Goal: Information Seeking & Learning: Check status

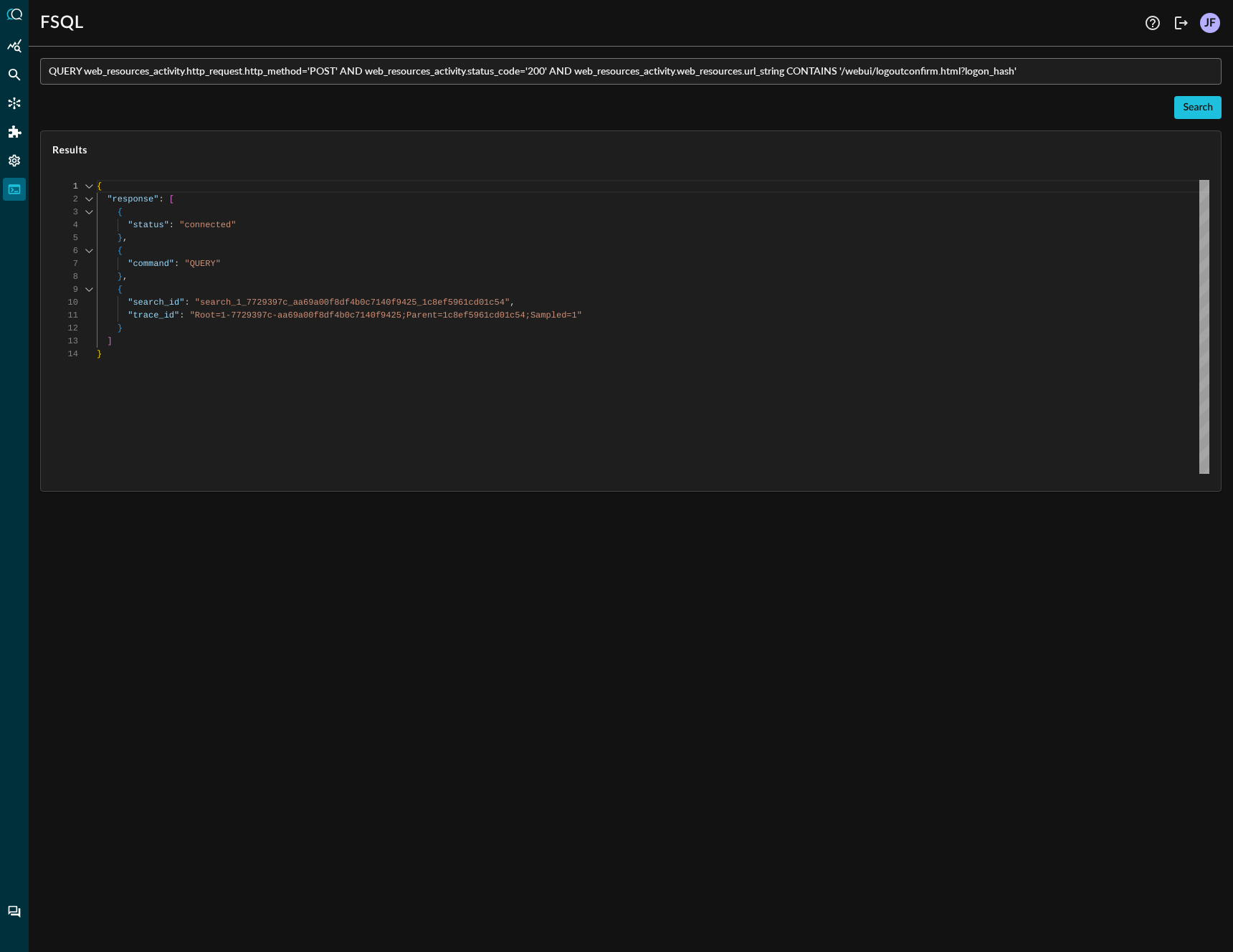
scroll to position [129, 0]
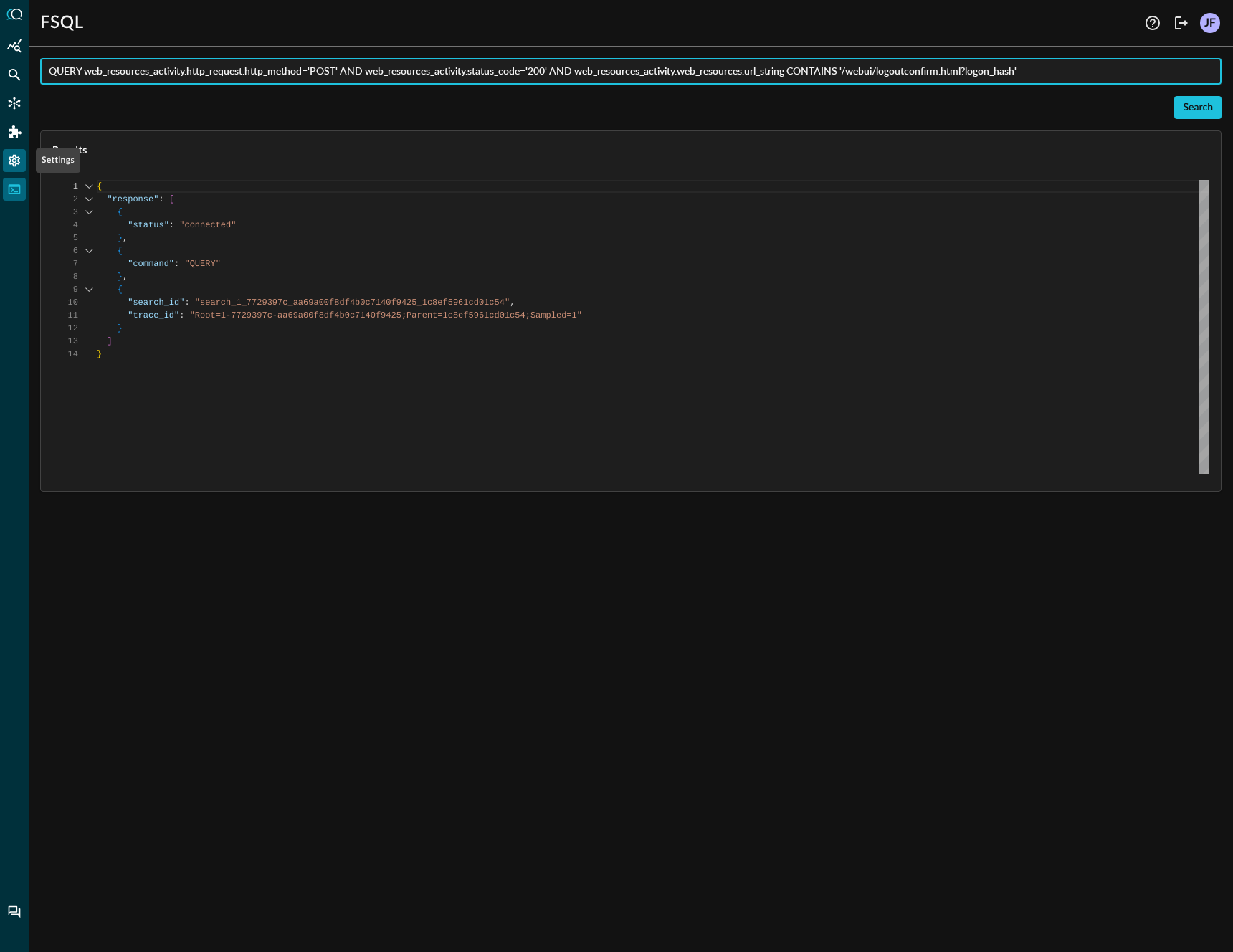
click at [9, 167] on icon "Settings" at bounding box center [14, 160] width 14 height 14
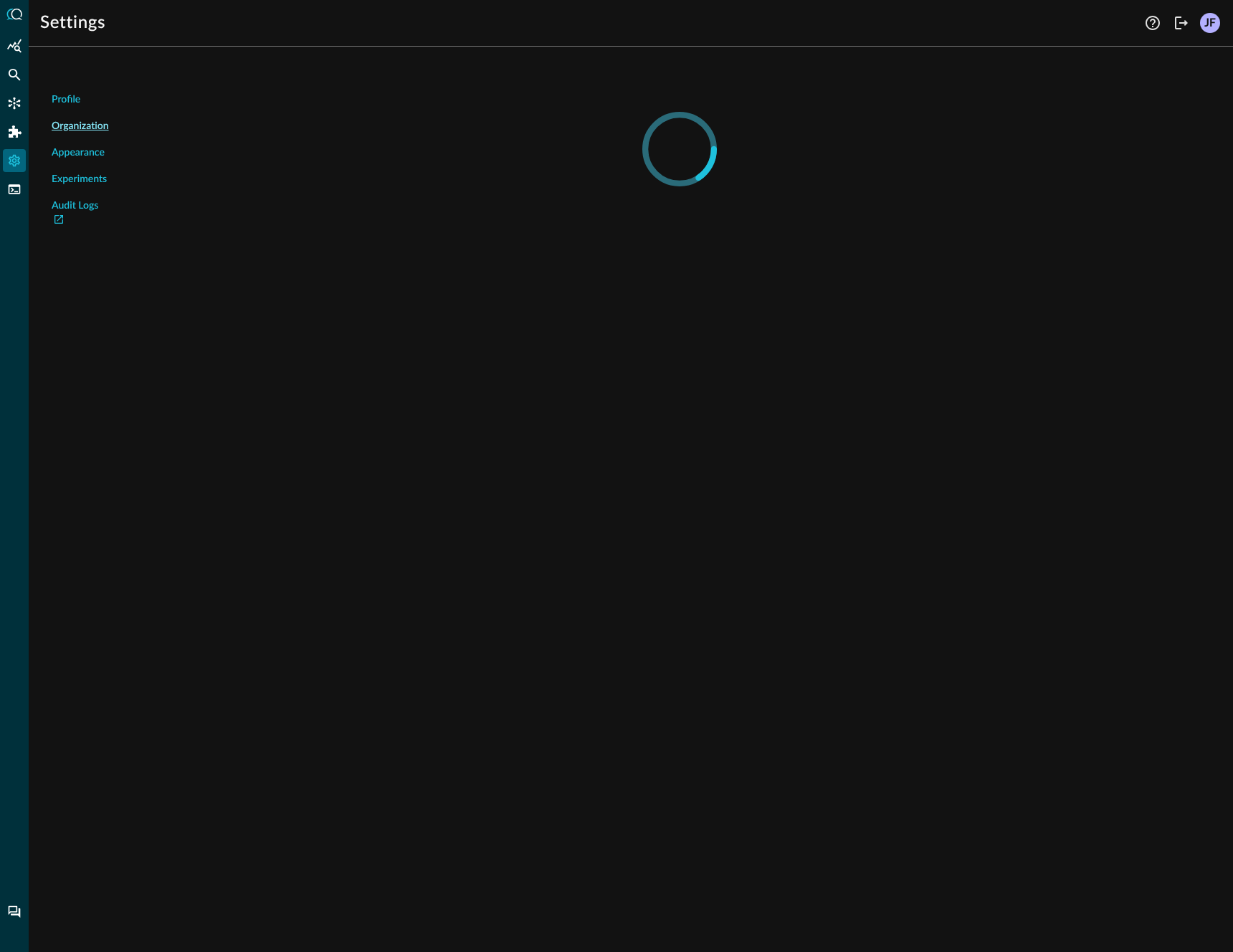
click at [1215, 26] on div "JF" at bounding box center [1209, 23] width 20 height 20
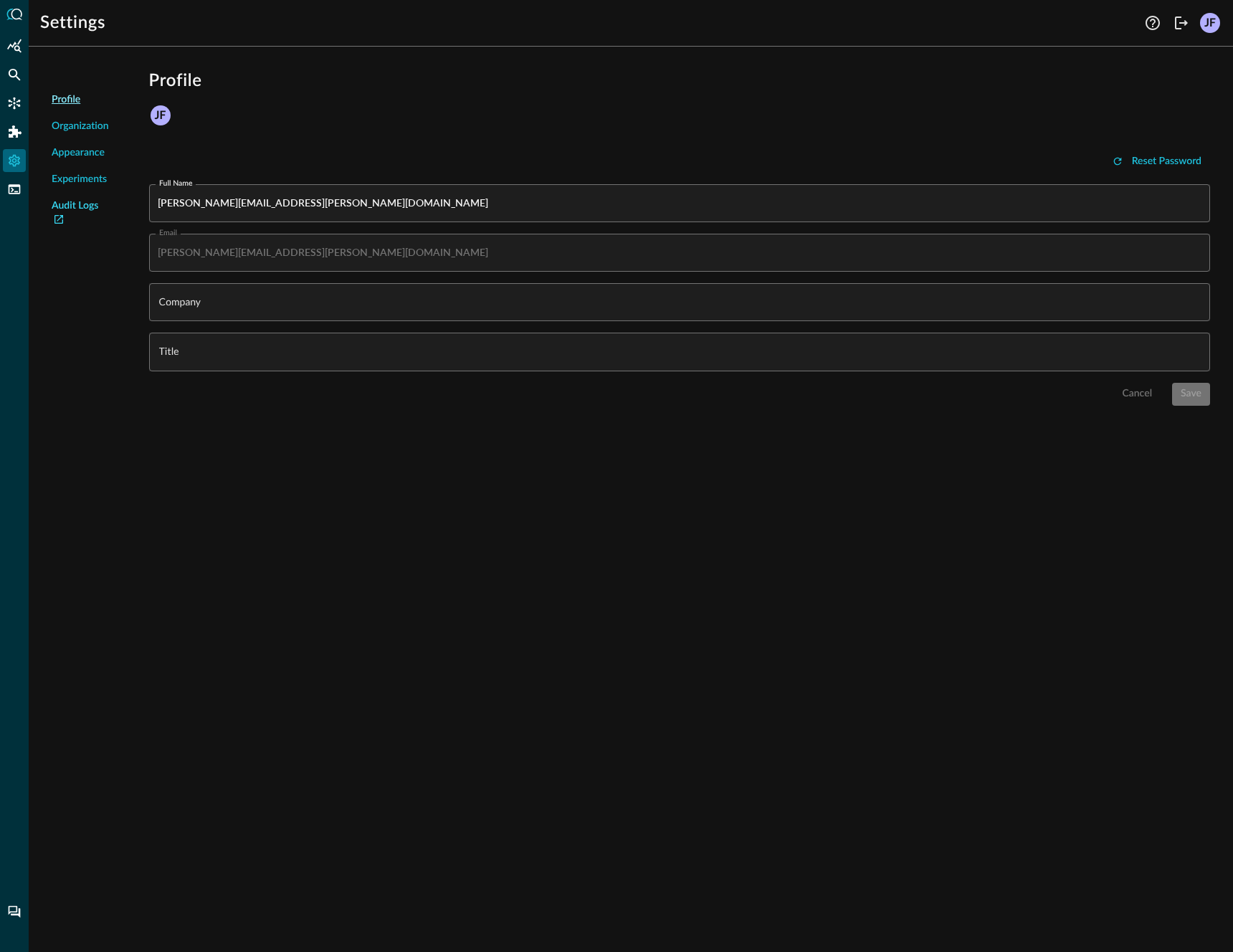
click at [92, 207] on link "Audit Logs" at bounding box center [80, 214] width 57 height 30
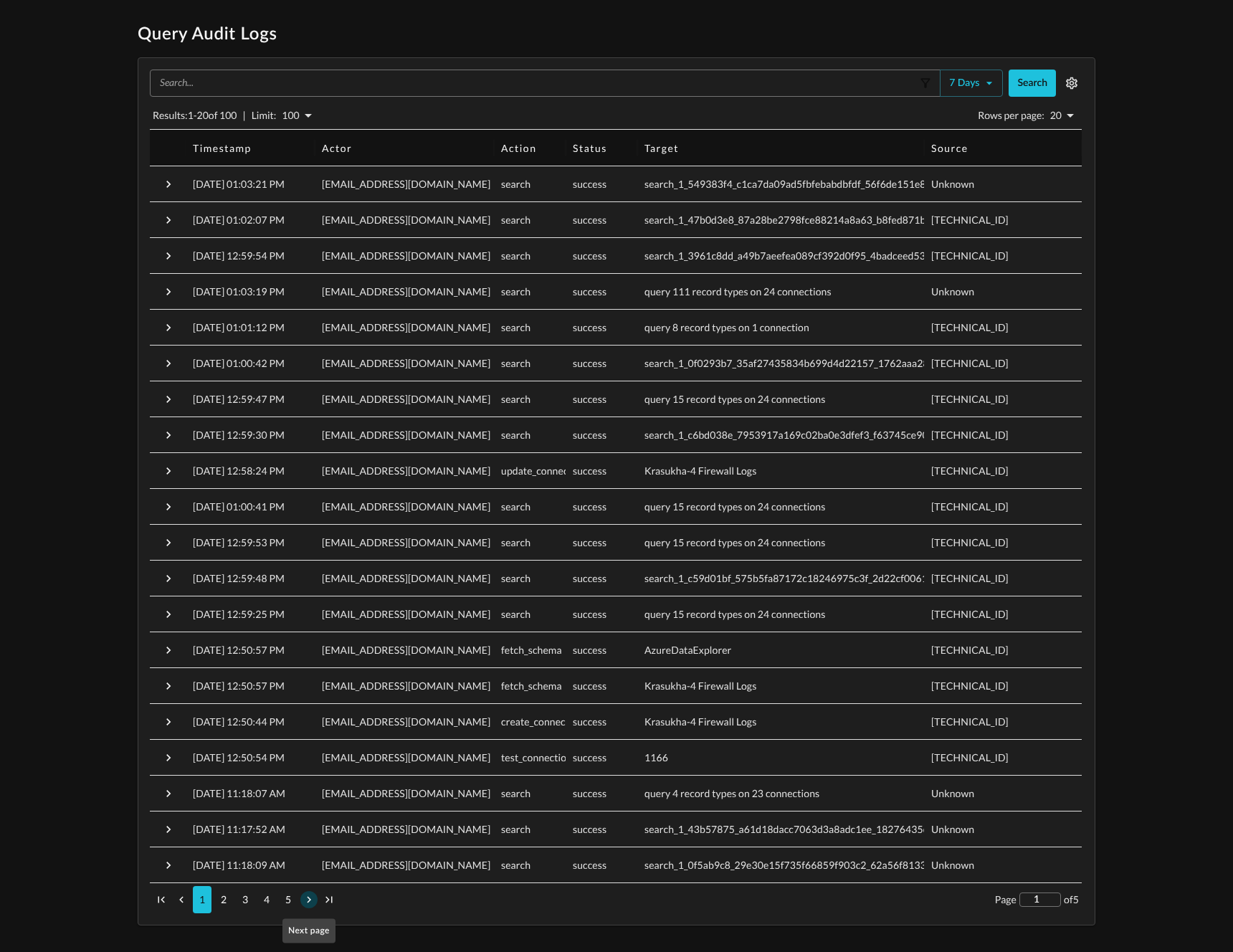
click at [308, 898] on icon "Next page" at bounding box center [309, 899] width 4 height 6
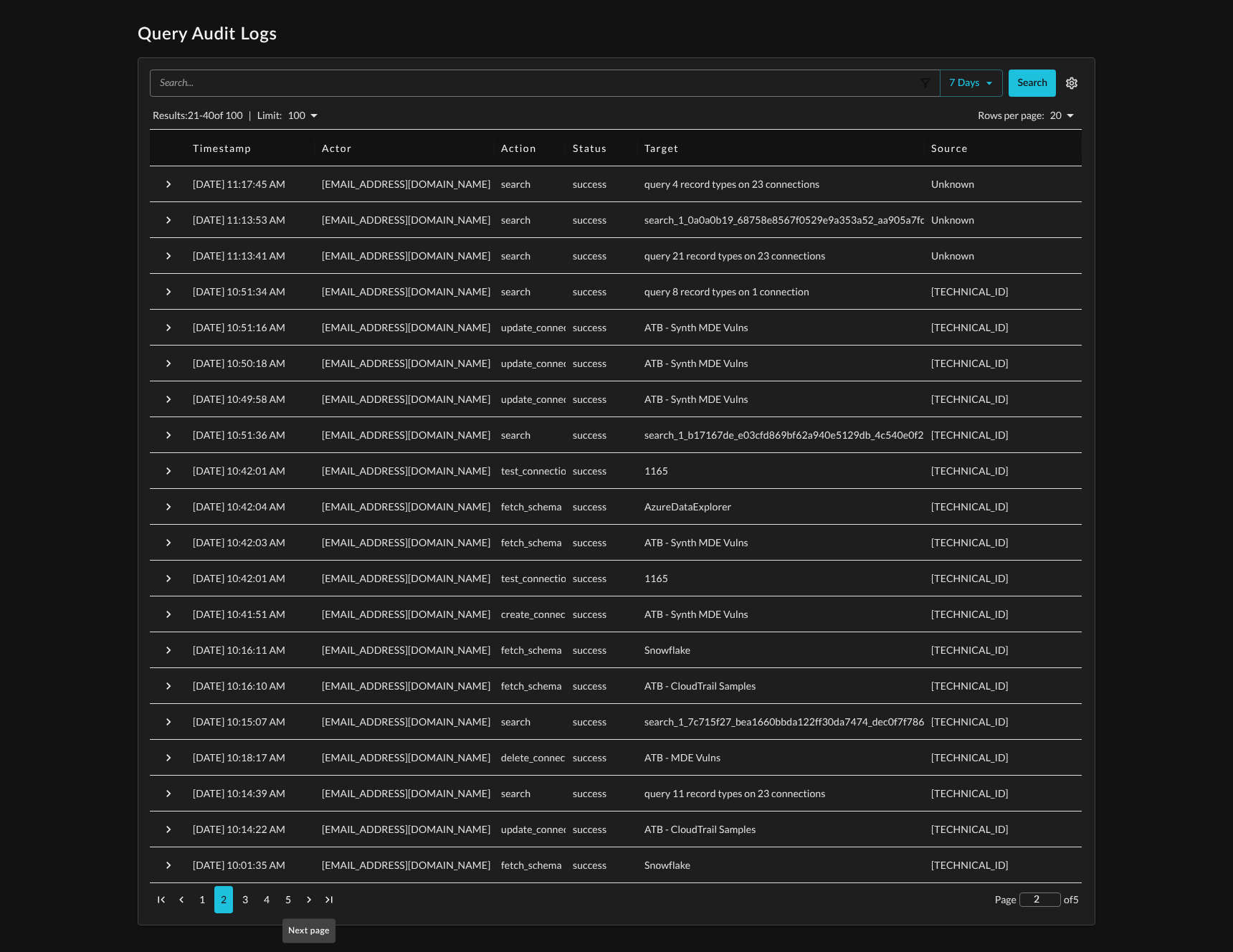
click at [308, 898] on icon "Next page" at bounding box center [309, 899] width 4 height 6
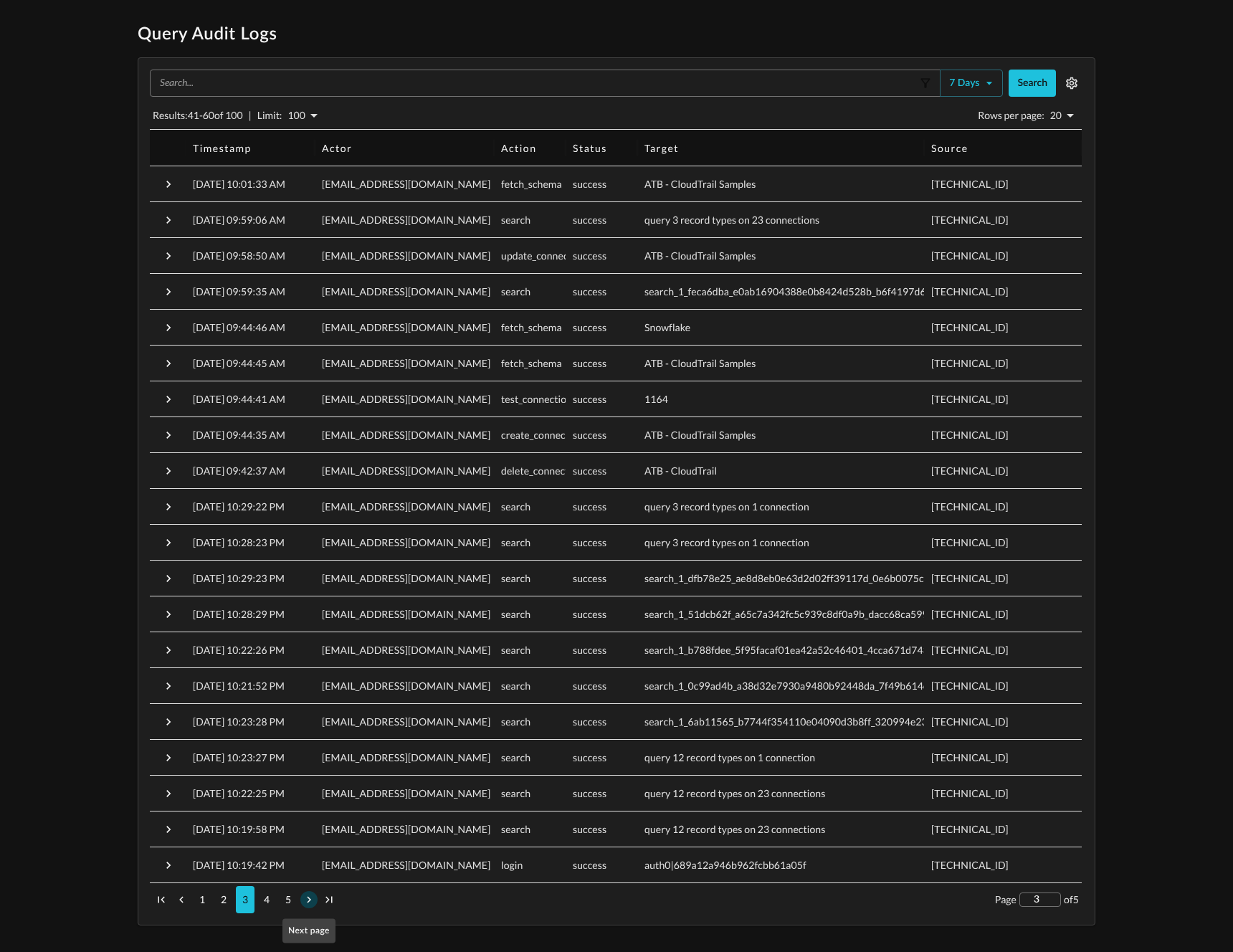
click at [311, 898] on icon "Next page" at bounding box center [309, 899] width 13 height 13
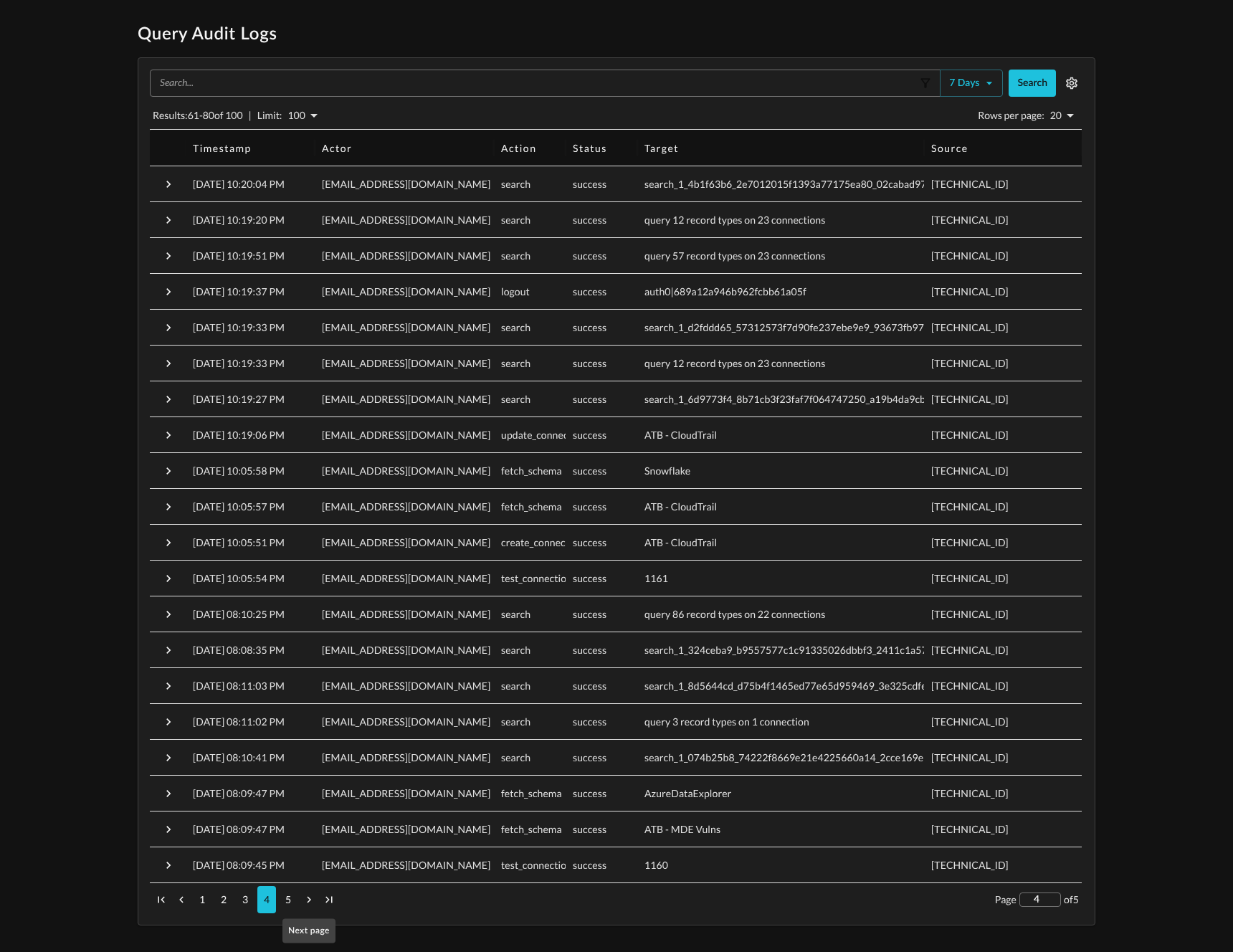
click at [311, 898] on icon "Next page" at bounding box center [309, 899] width 13 height 13
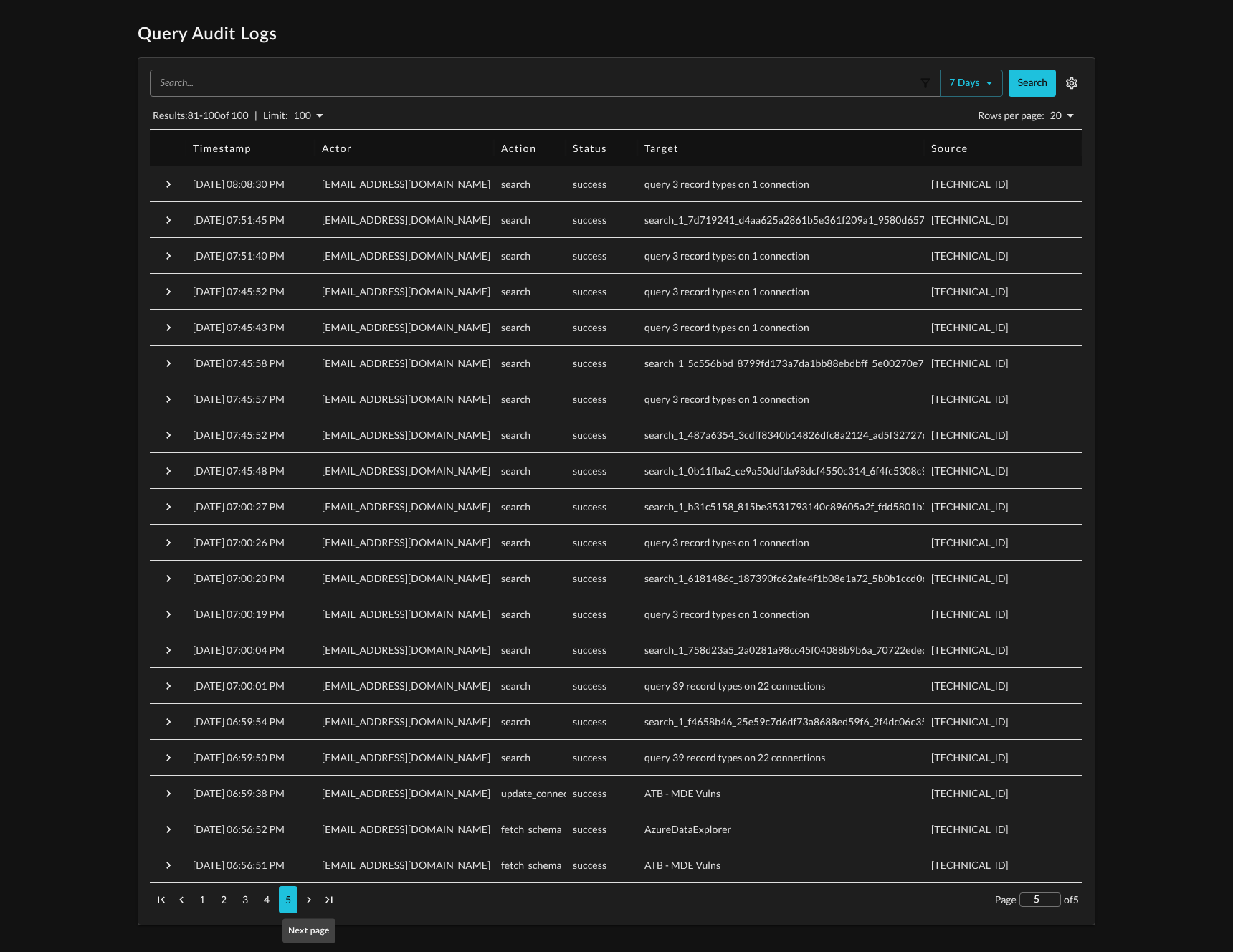
click at [306, 897] on span "Next page" at bounding box center [309, 899] width 18 height 18
click at [166, 898] on icon "First page" at bounding box center [161, 899] width 13 height 13
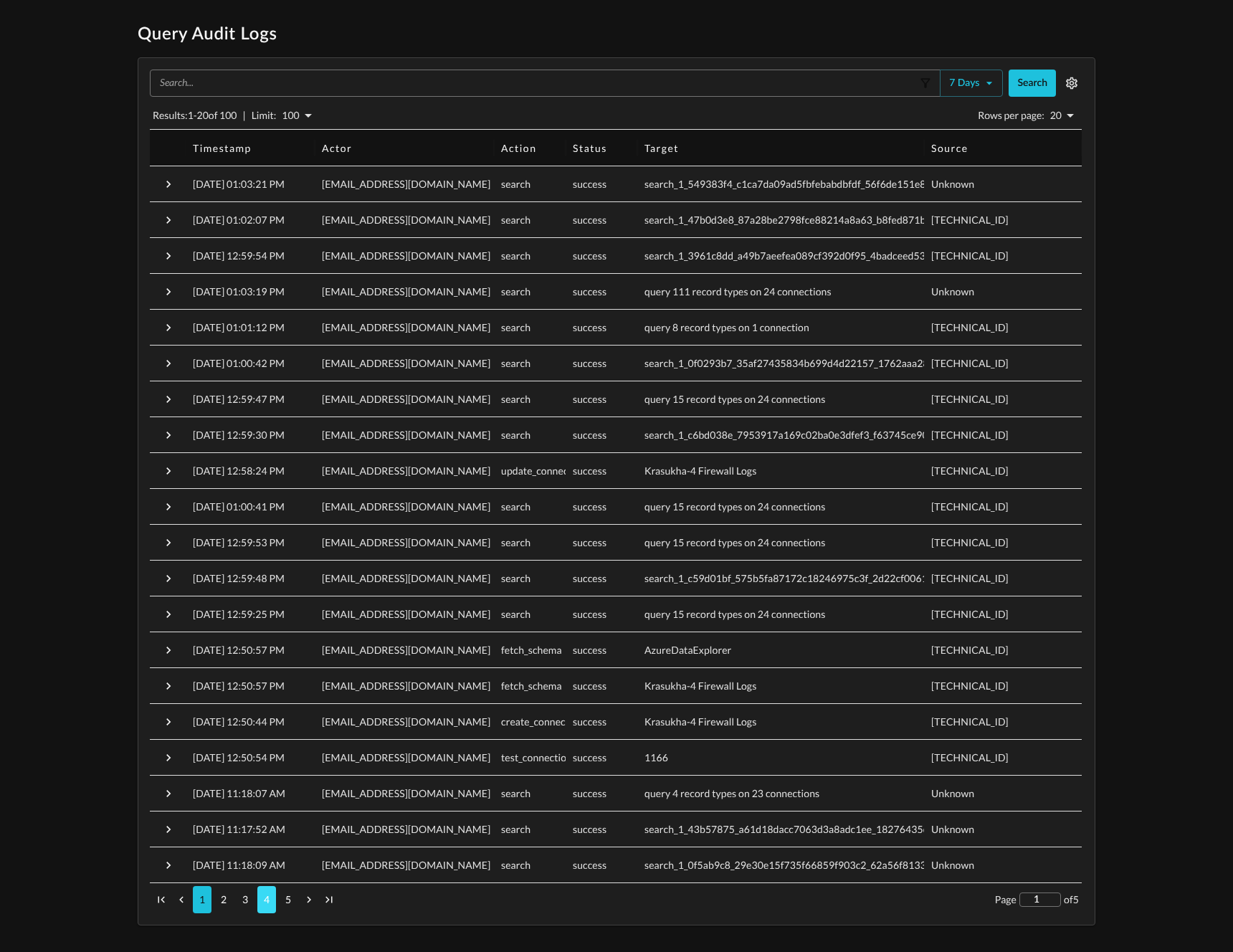
click at [268, 894] on p "4" at bounding box center [267, 899] width 6 height 14
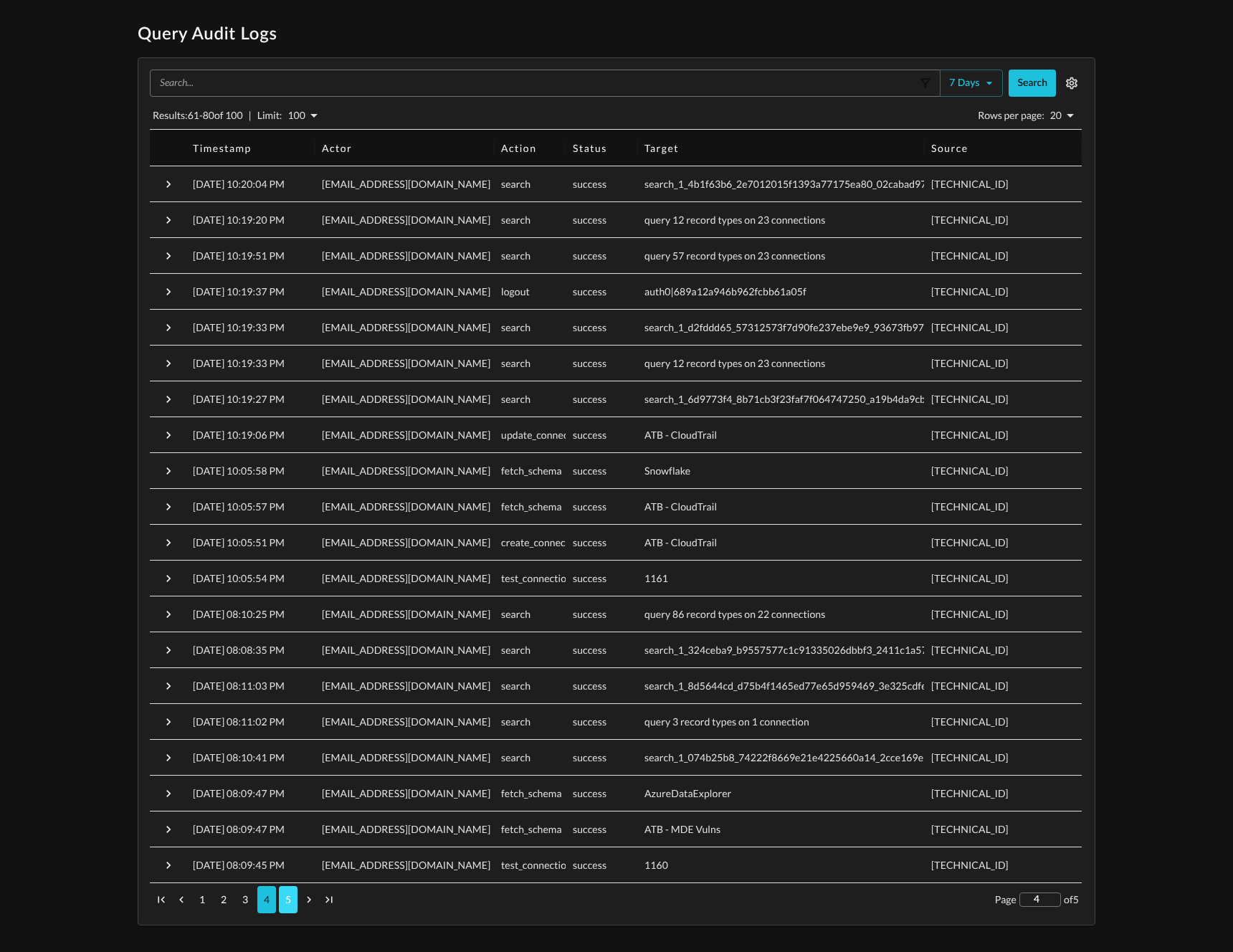
click at [288, 903] on p "5" at bounding box center [288, 899] width 6 height 14
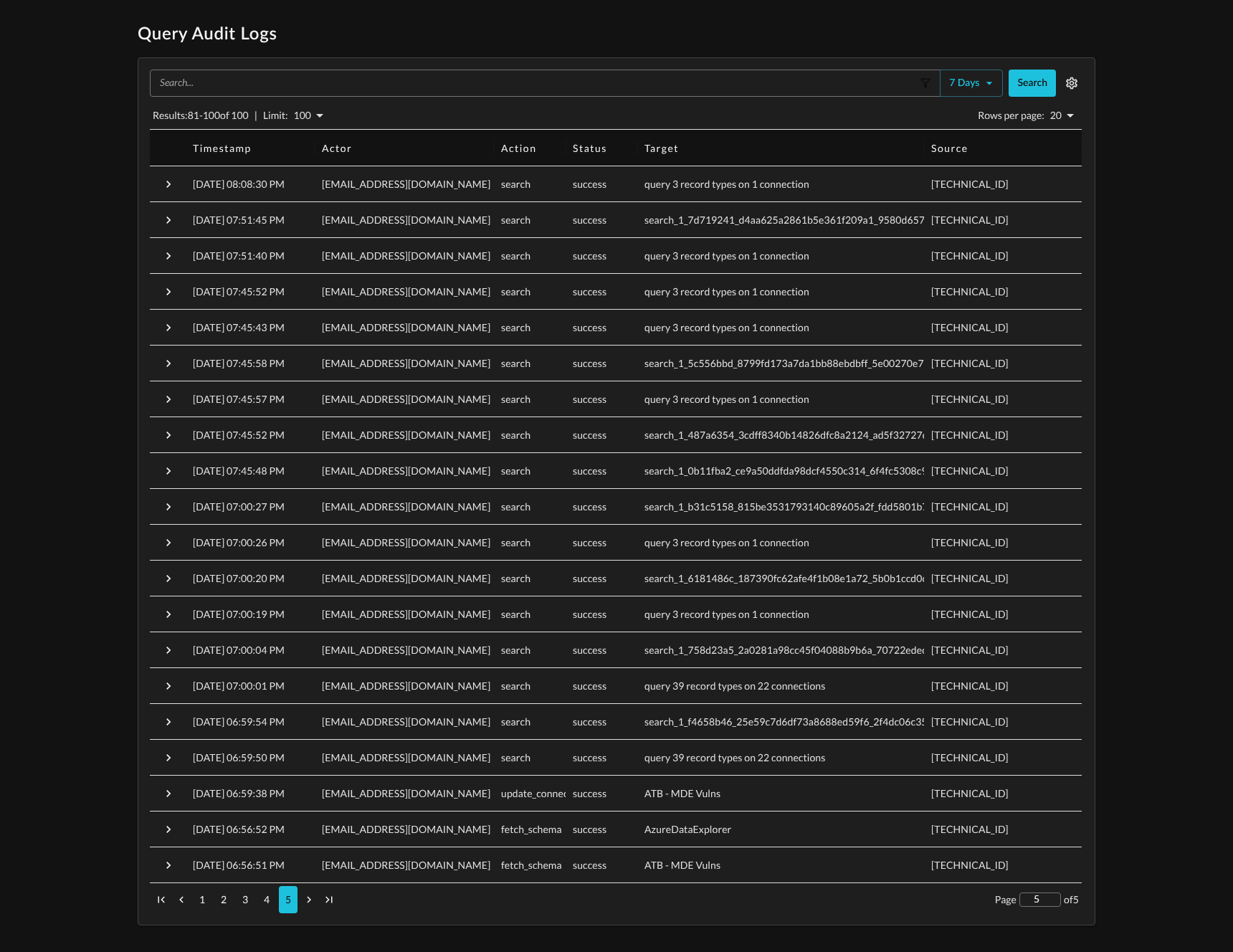
click at [327, 120] on body "Query Audit Logs ​ 7 days Search Results: 81 - 100 of 100 | Limit: 100 100 Rows…" at bounding box center [616, 473] width 1233 height 902
click at [314, 201] on p "1000" at bounding box center [314, 203] width 25 height 14
type input "1000"
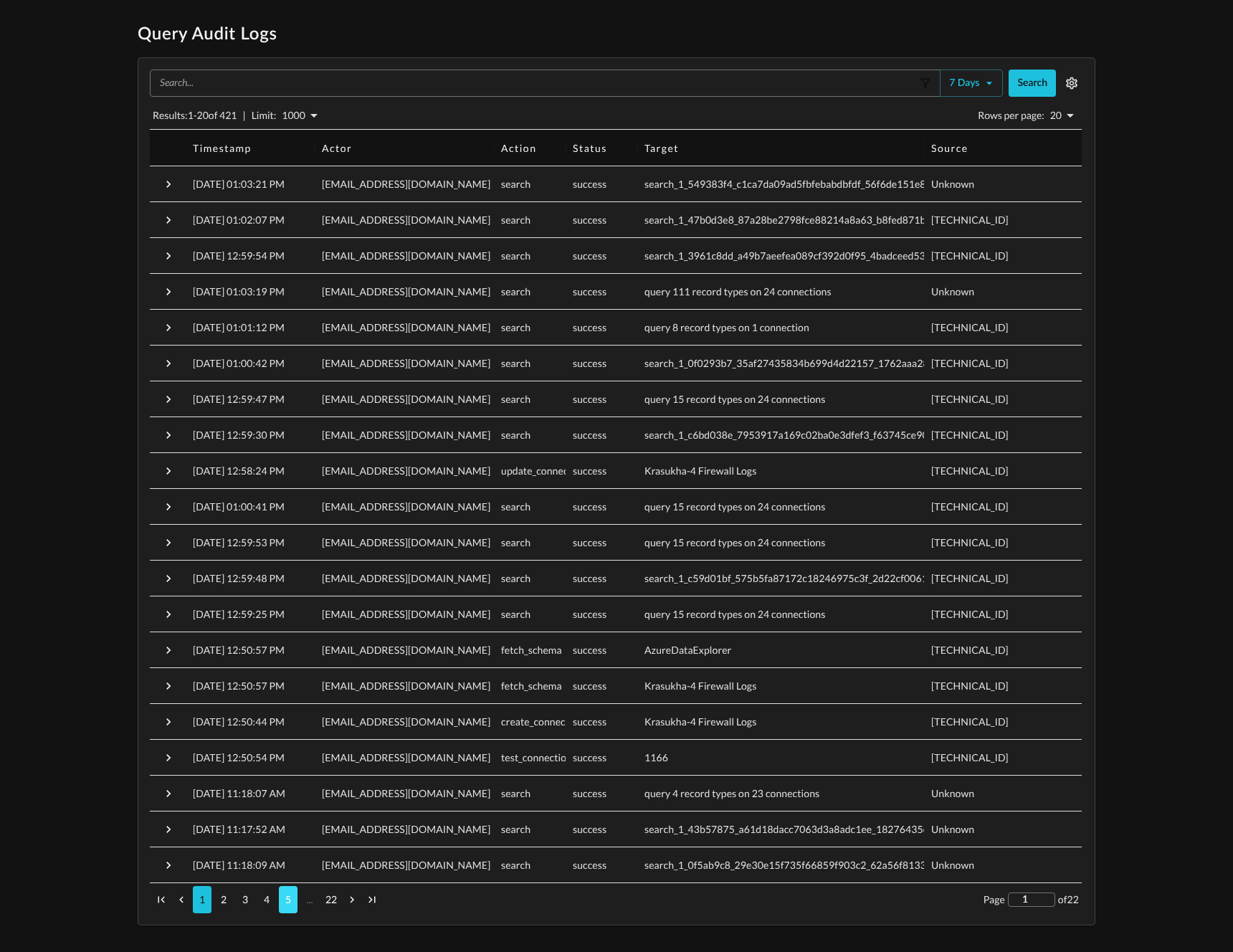
click at [290, 903] on p "5" at bounding box center [288, 899] width 6 height 14
click at [335, 900] on button "7" at bounding box center [331, 899] width 18 height 27
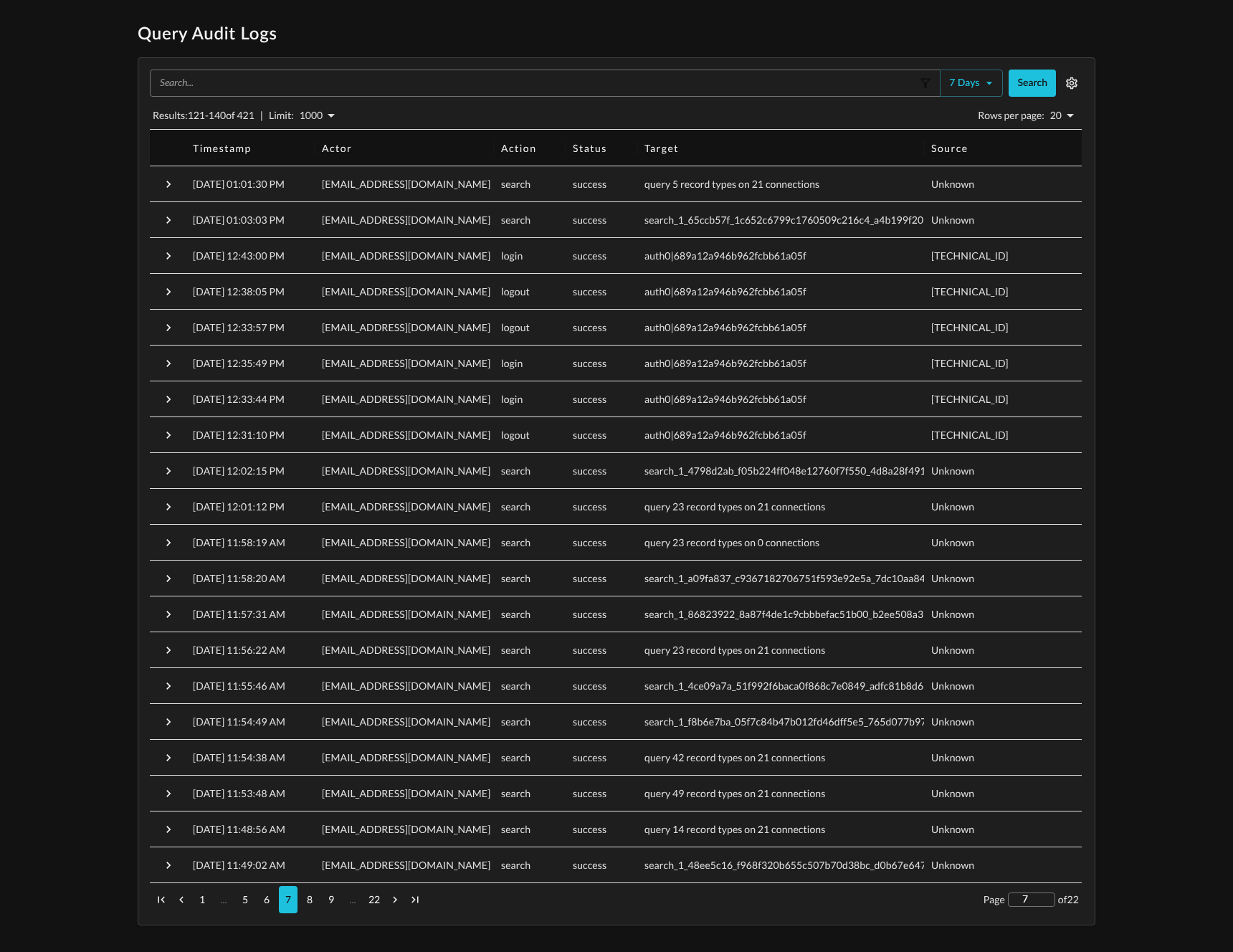
click at [379, 85] on input "text" at bounding box center [535, 83] width 762 height 14
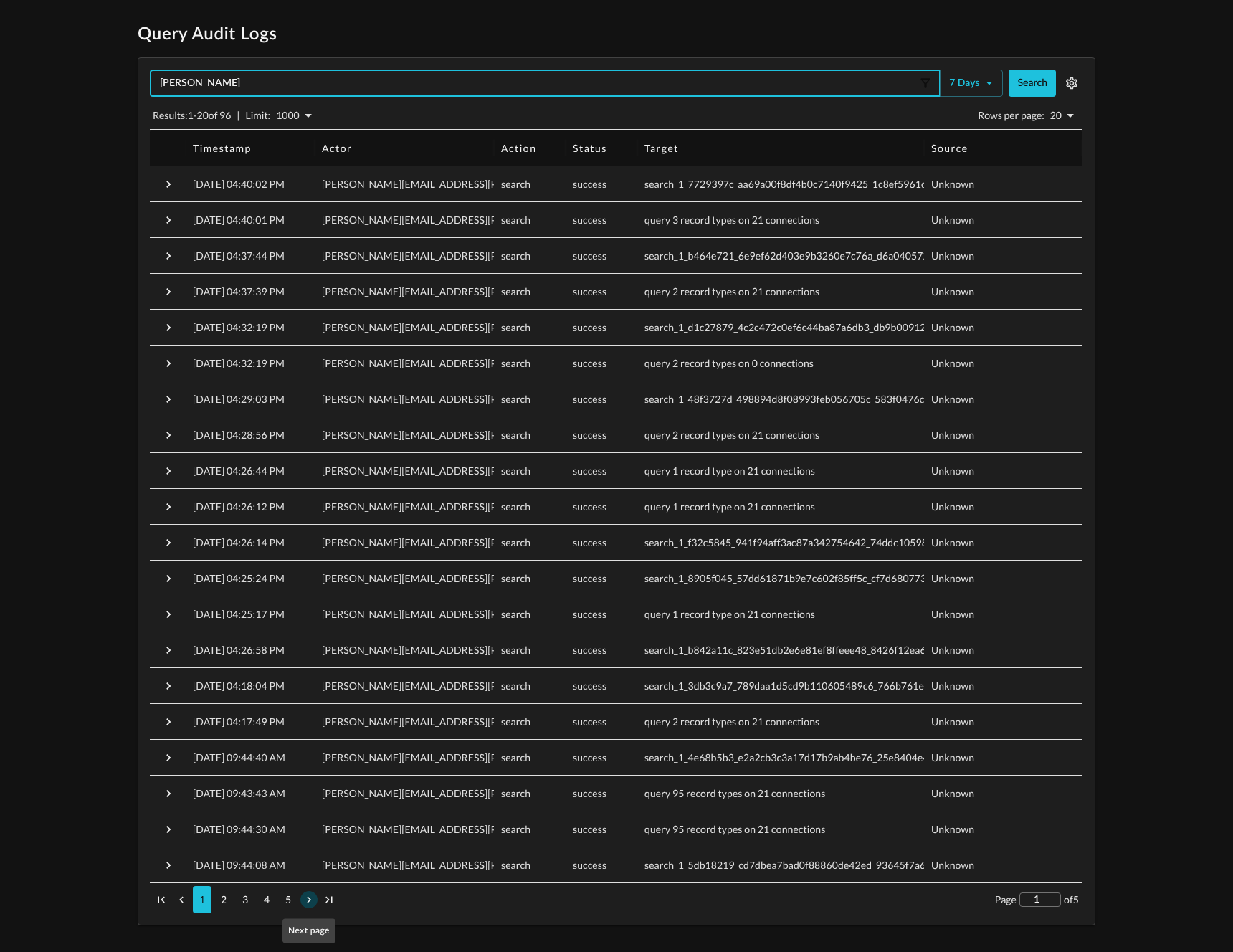
click at [303, 902] on icon "Next page" at bounding box center [309, 899] width 13 height 13
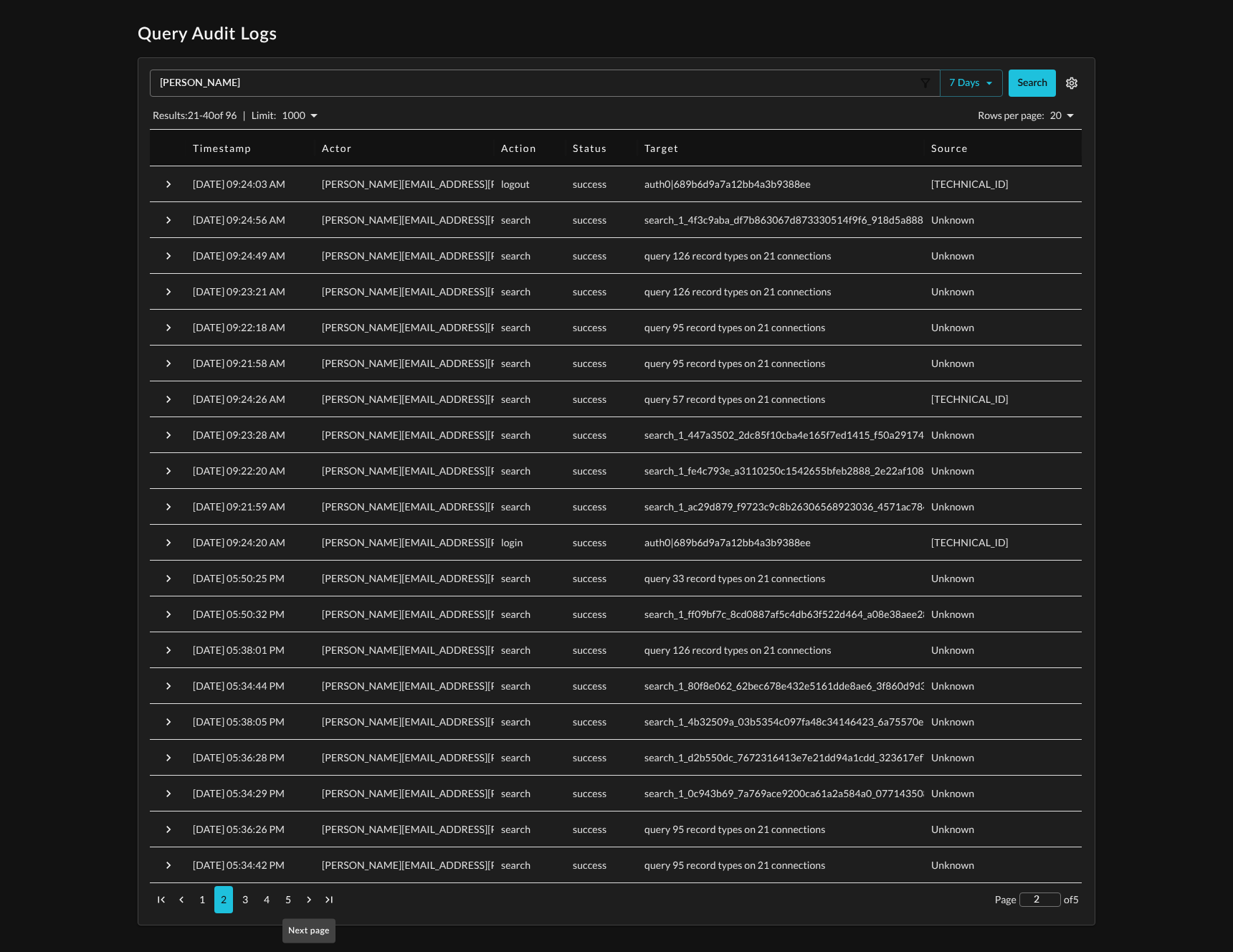
click at [303, 902] on icon "Next page" at bounding box center [309, 899] width 13 height 13
click at [237, 88] on input "[PERSON_NAME]" at bounding box center [535, 83] width 762 height 14
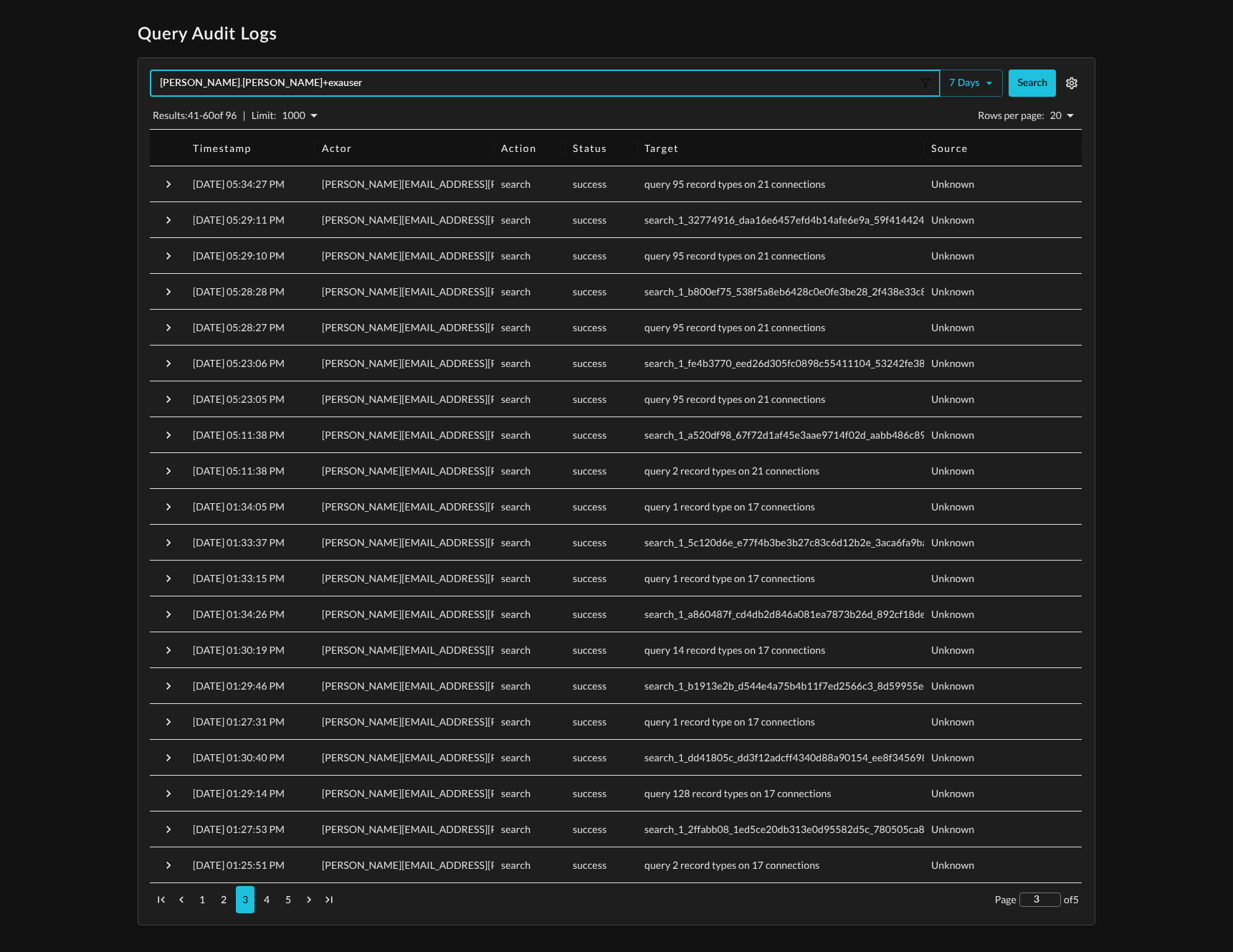
type input "[PERSON_NAME].[PERSON_NAME]+exauser"
